Goal: Task Accomplishment & Management: Complete application form

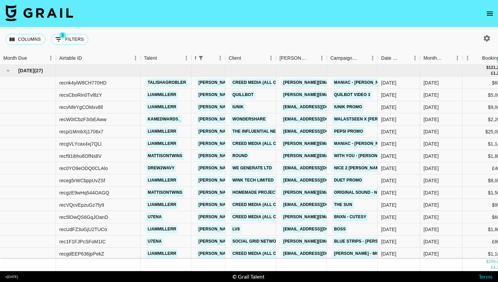
click at [492, 12] on icon "open drawer" at bounding box center [490, 13] width 8 height 8
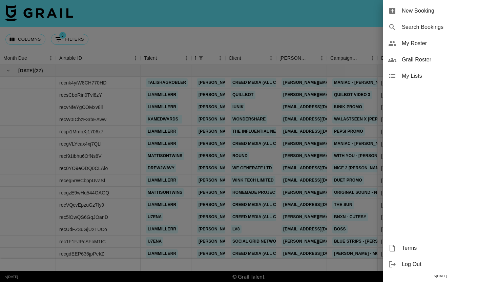
click at [444, 47] on div "My Roster" at bounding box center [440, 43] width 115 height 16
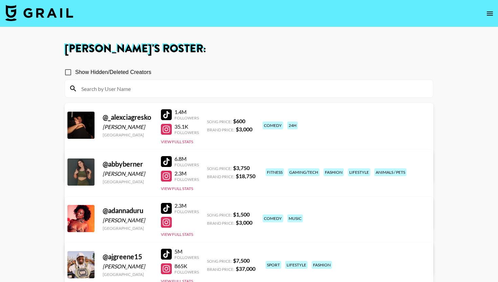
click at [210, 77] on div "Show Hidden/Deleted Creators" at bounding box center [249, 72] width 369 height 14
click at [205, 83] on input at bounding box center [253, 88] width 352 height 11
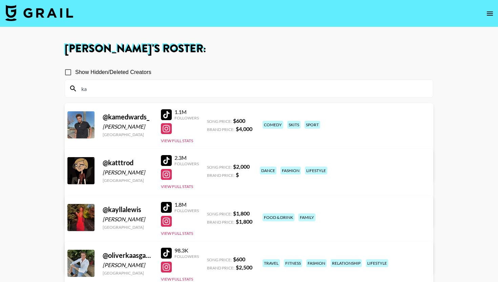
type input "k"
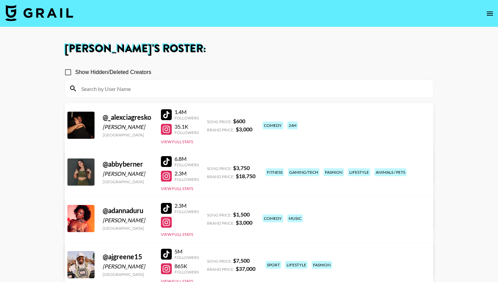
click at [69, 68] on input "Show Hidden/Deleted Creators" at bounding box center [68, 72] width 14 height 14
checkbox input "true"
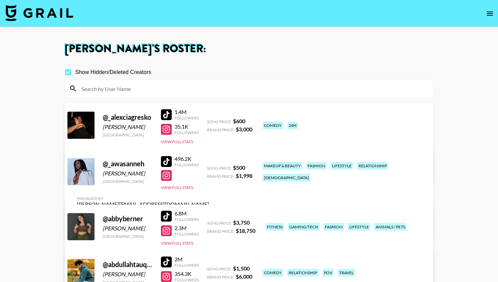
click at [109, 84] on input at bounding box center [253, 88] width 352 height 11
click at [106, 90] on input at bounding box center [253, 88] width 352 height 11
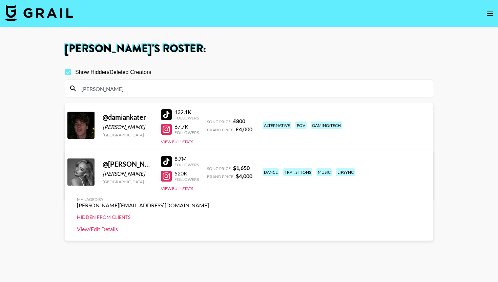
type input "kate"
click at [209, 225] on link "View/Edit Details" at bounding box center [143, 228] width 132 height 7
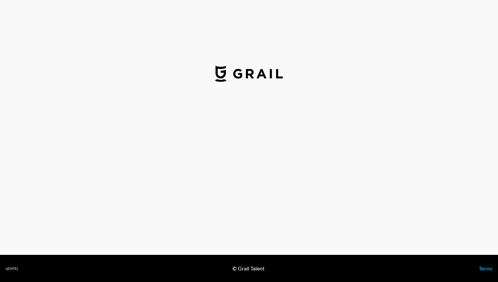
select select "USD"
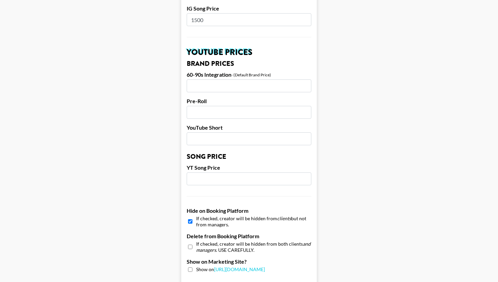
scroll to position [638, 0]
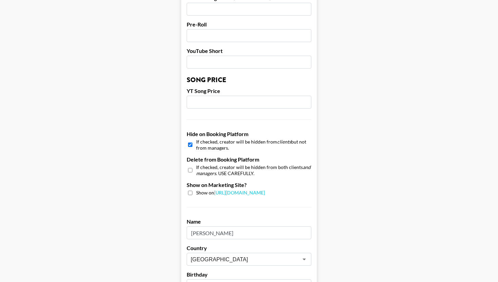
click at [190, 130] on div "Hide on Booking Platform If checked, creator will be hidden from clients but no…" at bounding box center [249, 140] width 125 height 20
click at [190, 140] on input "checkbox" at bounding box center [190, 145] width 4 height 10
checkbox input "false"
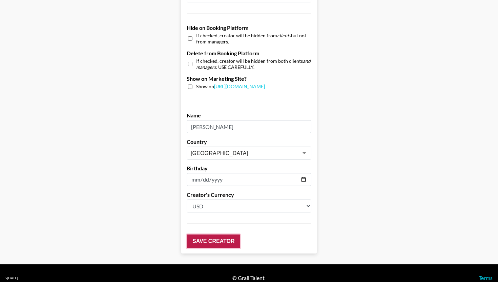
click at [201, 234] on input "Save Creator" at bounding box center [214, 241] width 54 height 14
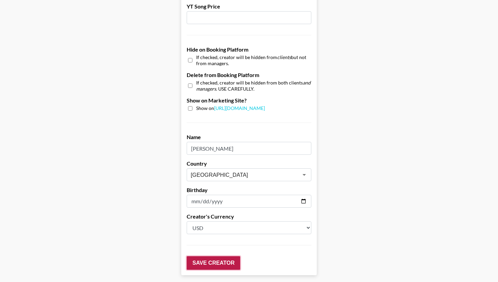
scroll to position [660, 0]
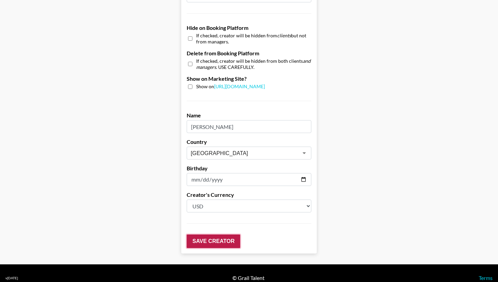
click at [228, 234] on input "Save Creator" at bounding box center [214, 241] width 54 height 14
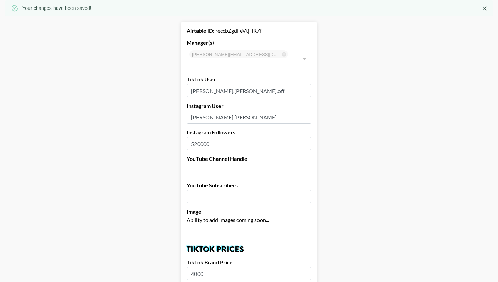
scroll to position [0, 0]
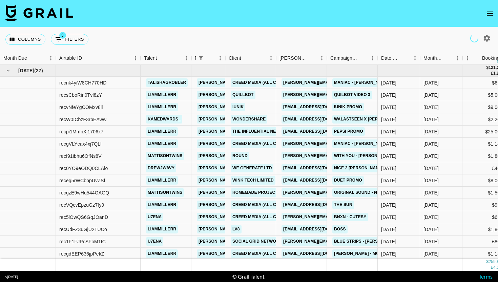
click at [492, 10] on icon "open drawer" at bounding box center [490, 13] width 8 height 8
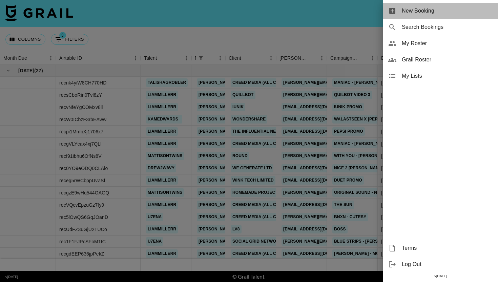
click at [443, 6] on div "New Booking" at bounding box center [440, 11] width 115 height 16
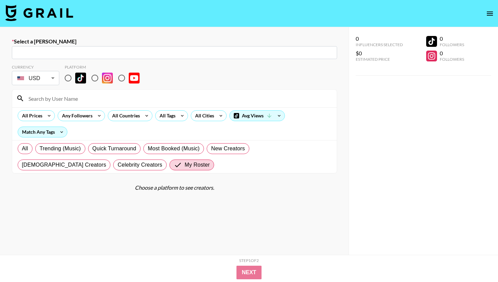
click at [147, 54] on input "text" at bounding box center [174, 53] width 317 height 8
paste input "[DOMAIN_NAME][EMAIL_ADDRESS][DOMAIN_NAME]"
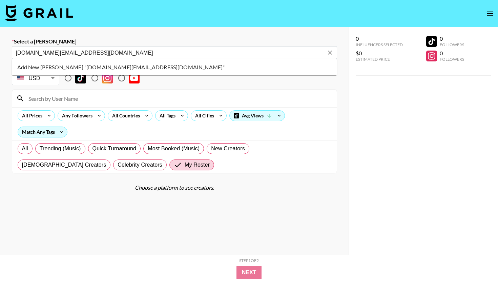
click at [65, 68] on li "Add New Booker "yvonne.lu@staraceglobal.com"" at bounding box center [174, 67] width 325 height 11
type input "Add New Booker "yvonne.lu@staraceglobal.com""
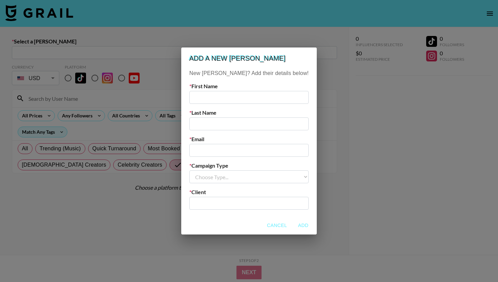
click at [218, 93] on input "text" at bounding box center [248, 97] width 119 height 13
type input "yvonne"
click at [224, 122] on input "text" at bounding box center [248, 123] width 119 height 13
type input "star ace"
click at [230, 152] on input "email" at bounding box center [248, 150] width 119 height 13
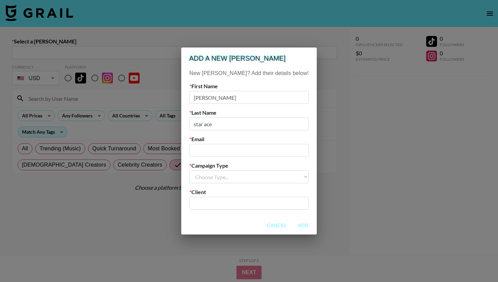
paste input "[DOMAIN_NAME][EMAIL_ADDRESS][DOMAIN_NAME]"
type input "[DOMAIN_NAME][EMAIL_ADDRESS][DOMAIN_NAME]"
click at [228, 170] on select "Choose Type... Song Promos Brand Promos" at bounding box center [248, 176] width 119 height 13
click at [236, 121] on input "star ace" at bounding box center [248, 123] width 119 height 13
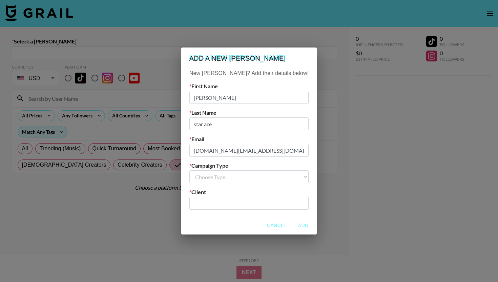
click at [236, 121] on input "star ace" at bounding box center [248, 123] width 119 height 13
type input "lu"
click at [229, 163] on label "Campaign Type" at bounding box center [248, 165] width 119 height 7
click at [228, 170] on div "Campaign Type Choose Type... Song Promos Brand Promos" at bounding box center [248, 172] width 119 height 21
click at [227, 179] on select "Choose Type... Song Promos Brand Promos" at bounding box center [248, 176] width 119 height 13
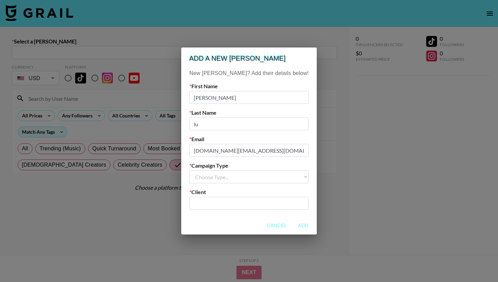
select select "Brand"
click at [223, 202] on input "text" at bounding box center [249, 203] width 111 height 8
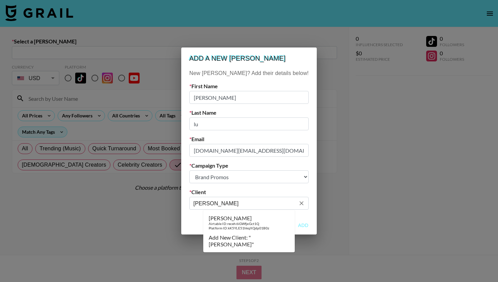
click at [229, 218] on div "[PERSON_NAME]" at bounding box center [239, 218] width 61 height 7
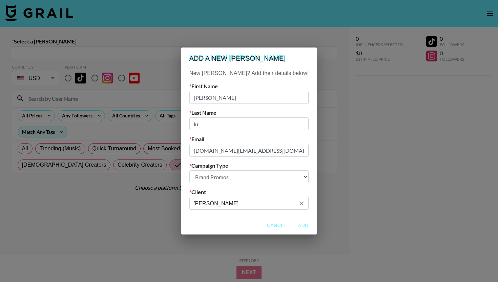
type input "[PERSON_NAME]"
click at [293, 227] on button "Add" at bounding box center [304, 225] width 22 height 13
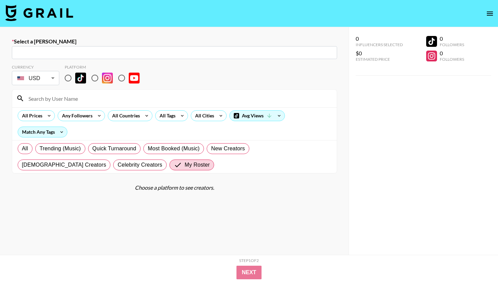
drag, startPoint x: 68, startPoint y: 77, endPoint x: 73, endPoint y: 81, distance: 5.8
click at [68, 77] on input "radio" at bounding box center [68, 78] width 14 height 14
radio input "true"
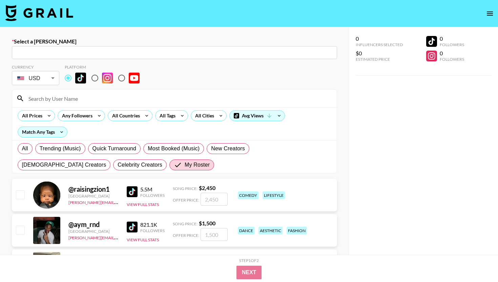
click at [81, 101] on input at bounding box center [178, 98] width 308 height 11
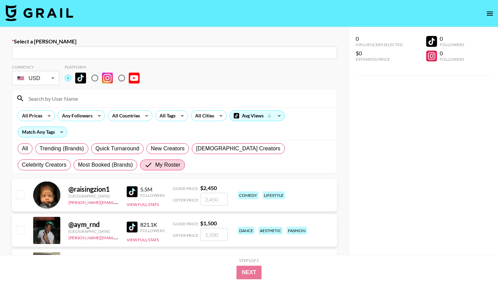
type input "yvonne.lu@staraceglobal.com: yvonne lu -- Starace -- C0guhYBuOHhyIf3xYnDa4pzRU6…"
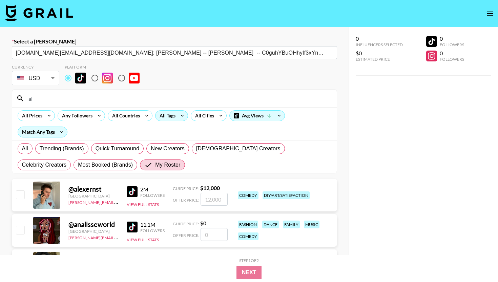
type input "a"
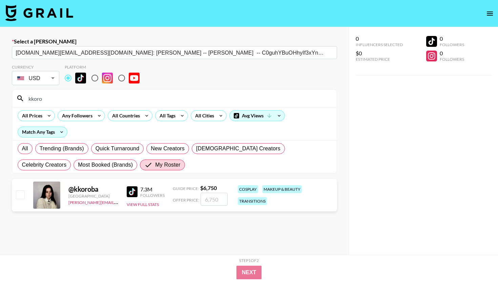
type input "kkoro"
click at [208, 201] on input "number" at bounding box center [214, 199] width 27 height 13
checkbox input "true"
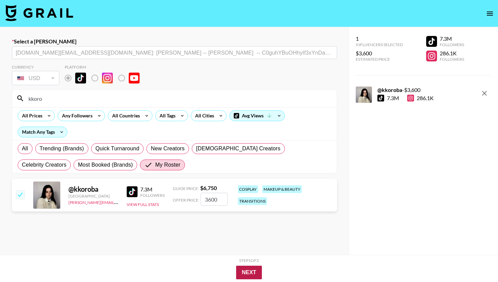
type input "3600"
click at [256, 270] on button "Next" at bounding box center [249, 272] width 26 height 14
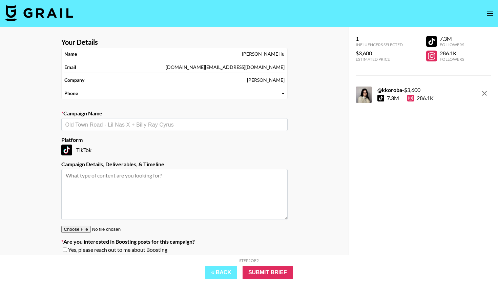
click at [160, 119] on div "​" at bounding box center [174, 124] width 226 height 13
click at [164, 140] on li "Add New Campaign: "white out suvival september"" at bounding box center [174, 139] width 226 height 11
type input "white out suvival september"
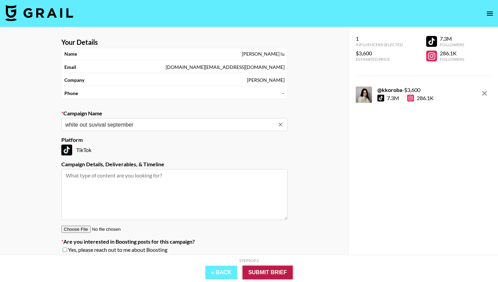
click at [260, 270] on input "Submit Brief" at bounding box center [268, 272] width 50 height 14
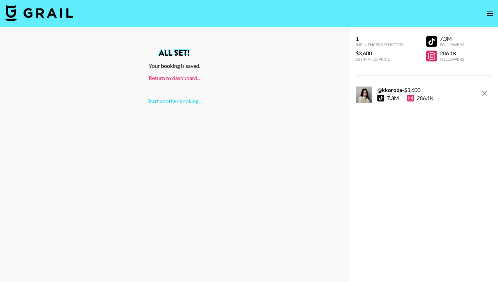
click at [185, 77] on link "Return to dashboard..." at bounding box center [175, 78] width 52 height 6
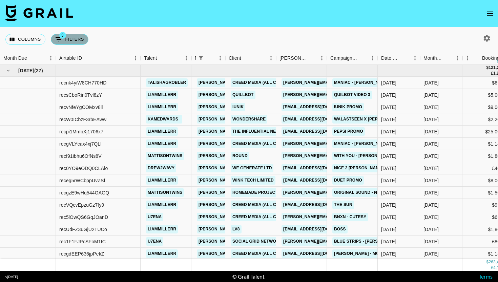
click at [78, 39] on button "3 Filters" at bounding box center [70, 39] width 38 height 11
select select "managerIds"
select select "status"
select select "not"
select select "declined"
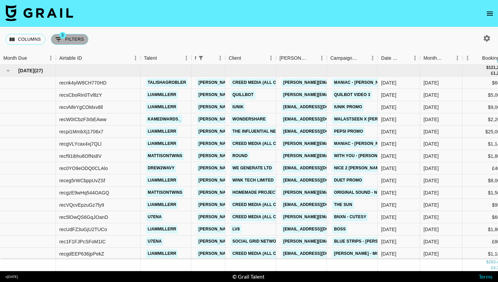
select select "status"
select select "not"
select select "cancelled"
select select "status"
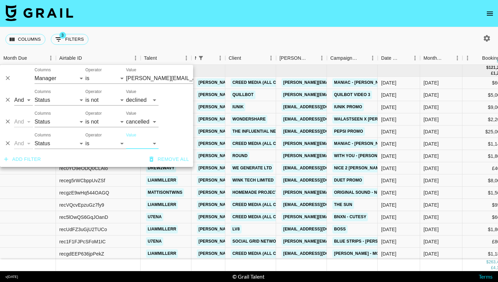
click at [12, 148] on div "And Or Columns Grail Platform ID Airtable ID Talent Manager Client [PERSON_NAME…" at bounding box center [96, 141] width 193 height 22
click at [6, 142] on icon "Delete" at bounding box center [7, 143] width 7 height 7
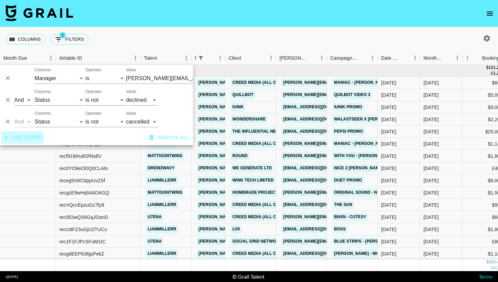
click at [39, 140] on button "Add filter" at bounding box center [22, 137] width 42 height 13
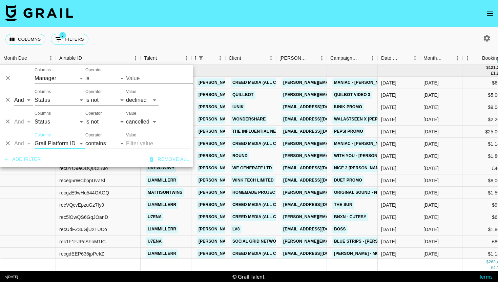
click at [46, 143] on select "Grail Platform ID Airtable ID Talent Manager Client [PERSON_NAME] Campaign (Typ…" at bounding box center [60, 143] width 51 height 11
select select "monthDue2"
select select "is"
click at [146, 142] on select "[DATE] [DATE] '[DATE] May '[DATE] Mar '[DATE] Jan '[DATE] Nov '[DATE] Sep '[DAT…" at bounding box center [139, 143] width 26 height 11
select select "[DATE]"
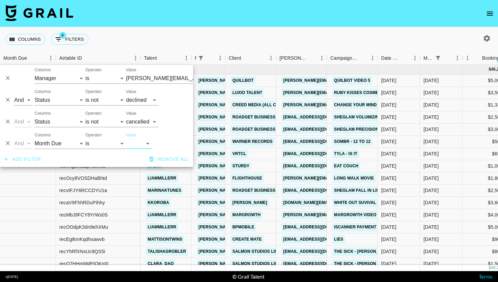
click at [319, 26] on nav at bounding box center [249, 13] width 498 height 27
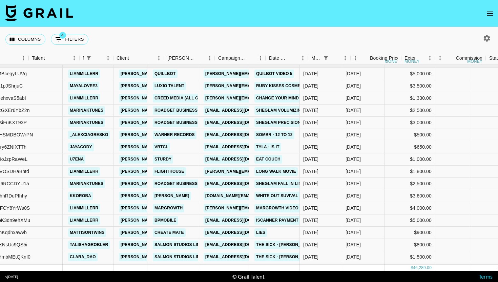
scroll to position [7, 112]
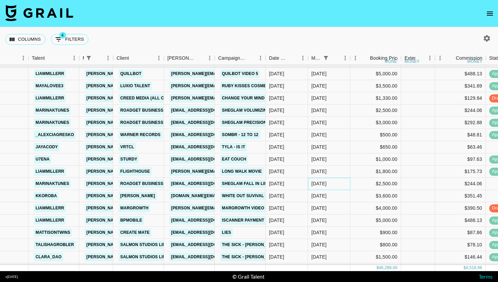
click at [321, 186] on div "[DATE]" at bounding box center [318, 183] width 15 height 7
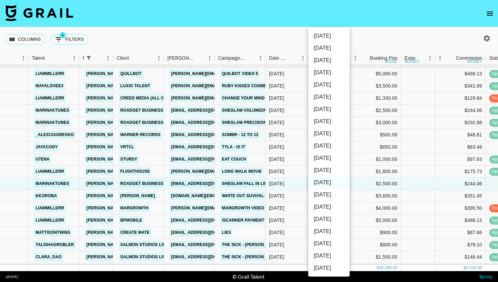
click at [332, 162] on li "[DATE]" at bounding box center [328, 158] width 41 height 12
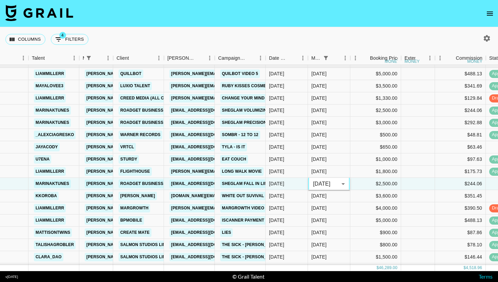
click at [324, 179] on body "Columns 4 Filters + Booking Month Due Airtable ID Talent Manager Client [PERSON…" at bounding box center [249, 141] width 498 height 282
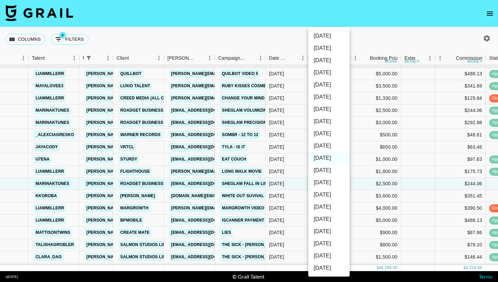
click at [326, 174] on li "[DATE]" at bounding box center [328, 170] width 41 height 12
type input "[DATE]"
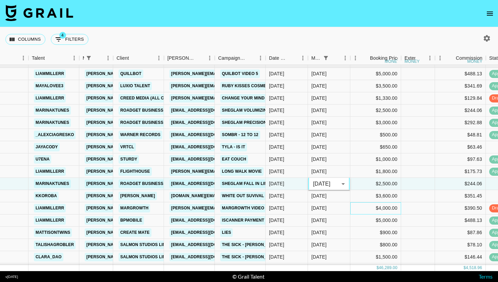
click at [363, 210] on div "$4,000.00" at bounding box center [375, 208] width 51 height 12
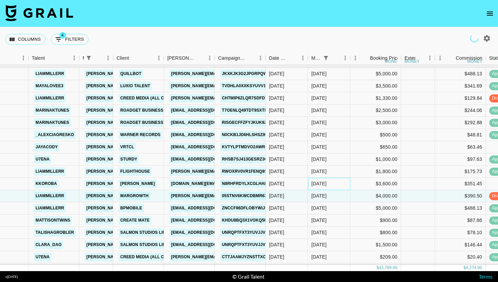
click at [329, 180] on div "[DATE]" at bounding box center [329, 184] width 42 height 12
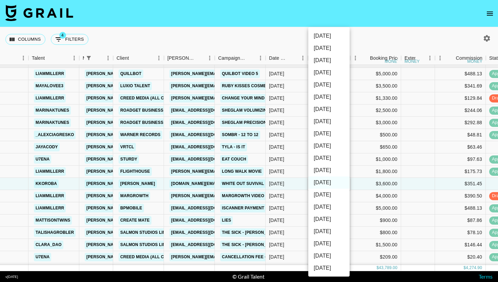
click at [332, 170] on li "[DATE]" at bounding box center [328, 170] width 41 height 12
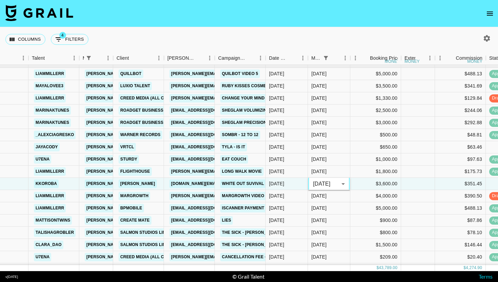
click at [332, 170] on li "[DATE]" at bounding box center [329, 173] width 31 height 7
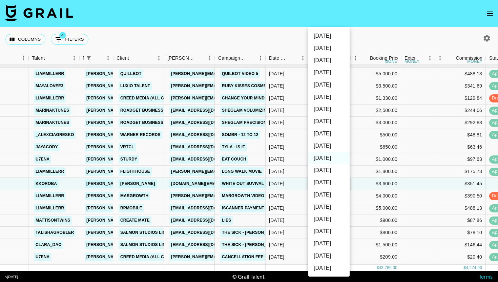
click at [330, 180] on body "Columns 4 Filters + Booking Month Due Airtable ID Talent Manager Client [PERSON…" at bounding box center [249, 141] width 498 height 282
drag, startPoint x: 328, startPoint y: 183, endPoint x: 336, endPoint y: 169, distance: 15.3
click at [336, 169] on ul "[DATE] [DATE] '[DATE] May '[DATE] Mar '[DATE] Jan '[DATE] Nov '[DATE] Sep '[DAT…" at bounding box center [328, 182] width 41 height 310
click at [336, 169] on li "[DATE]" at bounding box center [328, 170] width 41 height 12
type input "[DATE]"
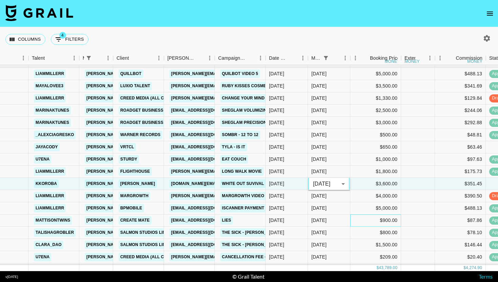
click at [366, 215] on div "$900.00" at bounding box center [375, 220] width 51 height 12
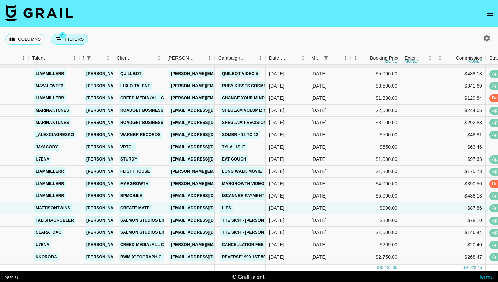
click at [83, 41] on button "4 Filters" at bounding box center [70, 39] width 38 height 11
select select "managerIds"
select select "status"
select select "not"
select select "declined"
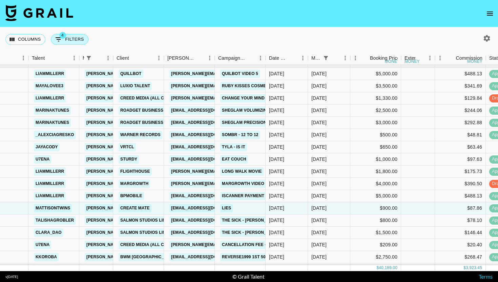
select select "status"
select select "not"
select select "cancelled"
select select "monthDue2"
select select "[DATE]"
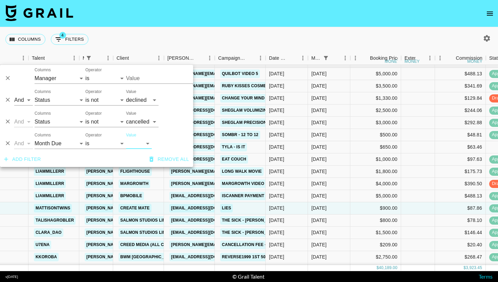
type input "[PERSON_NAME][EMAIL_ADDRESS][DOMAIN_NAME]"
click at [141, 137] on div "Value [DATE] [DATE] '[DATE] May '[DATE] Mar '[DATE] Jan '[DATE] Nov '[DATE] Sep…" at bounding box center [139, 141] width 26 height 16
click at [141, 139] on select "[DATE] [DATE] '[DATE] May '[DATE] Mar '[DATE] Jan '[DATE] Nov '[DATE] Sep '[DAT…" at bounding box center [139, 143] width 26 height 11
select select "[DATE]"
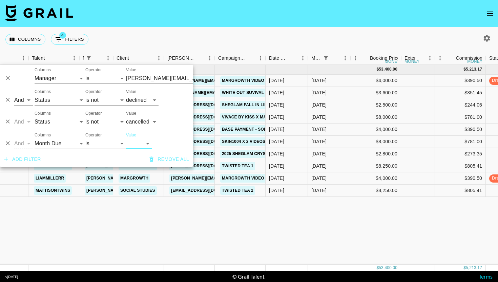
click at [323, 34] on div "Columns 4 Filters + Booking" at bounding box center [249, 39] width 498 height 24
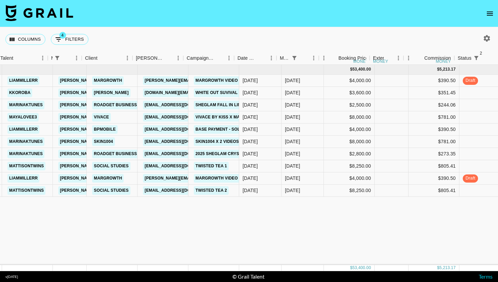
scroll to position [0, 165]
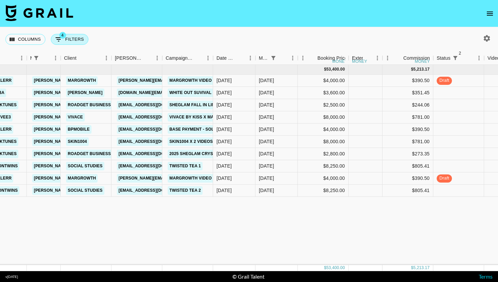
click at [78, 35] on button "4 Filters" at bounding box center [70, 39] width 38 height 11
select select "managerIds"
select select "status"
select select "not"
select select "declined"
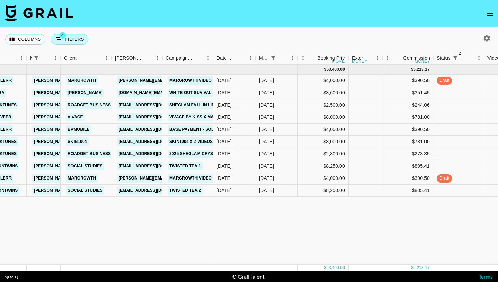
select select "status"
select select "not"
select select "cancelled"
select select "monthDue2"
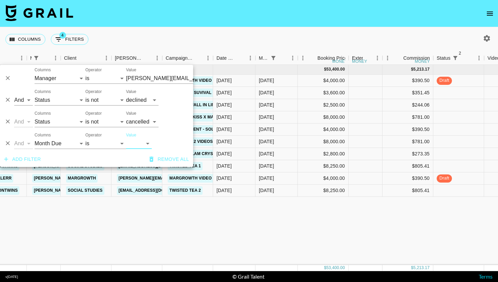
click at [150, 148] on select "[DATE] [DATE] '[DATE] May '[DATE] Mar '[DATE] Jan '[DATE] Nov '[DATE] Sep '[DAT…" at bounding box center [139, 143] width 26 height 11
click at [146, 144] on select "[DATE] [DATE] '[DATE] May '[DATE] Mar '[DATE] Jan '[DATE] Nov '[DATE] Sep '[DAT…" at bounding box center [139, 143] width 26 height 11
select select "[DATE]"
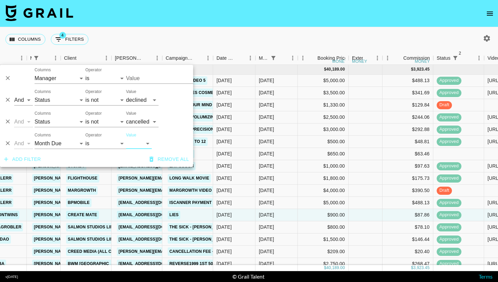
type input "[PERSON_NAME][EMAIL_ADDRESS][DOMAIN_NAME]"
click at [365, 38] on div "Columns 4 Filters + Booking" at bounding box center [249, 39] width 498 height 24
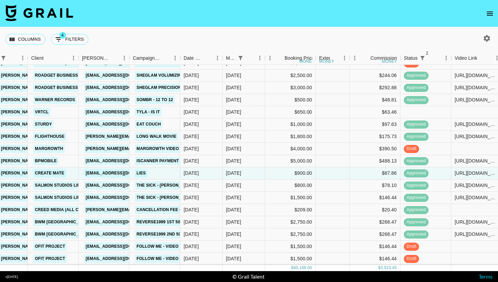
scroll to position [0, 198]
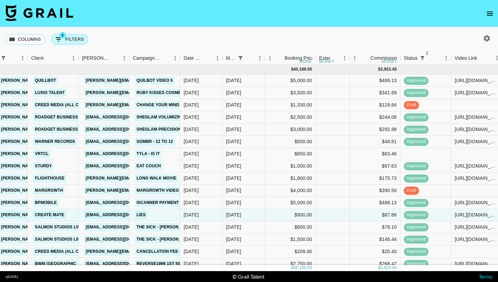
click at [65, 41] on button "4 Filters" at bounding box center [70, 39] width 38 height 11
select select "managerIds"
select select "status"
select select "not"
select select "declined"
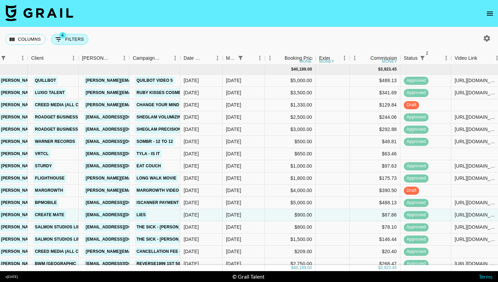
select select "status"
select select "not"
select select "cancelled"
select select "monthDue2"
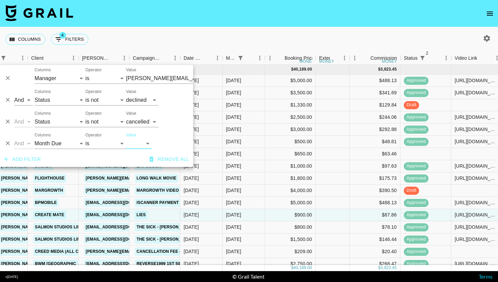
click at [128, 139] on select "[DATE] [DATE] '[DATE] May '[DATE] Mar '[DATE] Jan '[DATE] Nov '[DATE] Sep '[DAT…" at bounding box center [139, 143] width 26 height 11
select select "[DATE]"
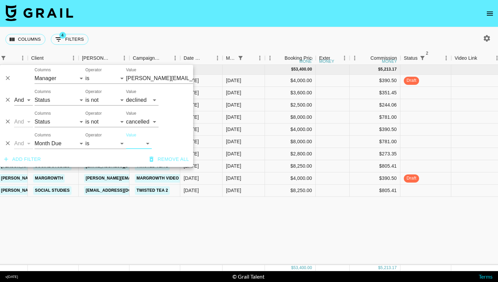
click at [278, 39] on div "Columns 4 Filters + Booking" at bounding box center [249, 39] width 498 height 24
